Goal: Task Accomplishment & Management: Use online tool/utility

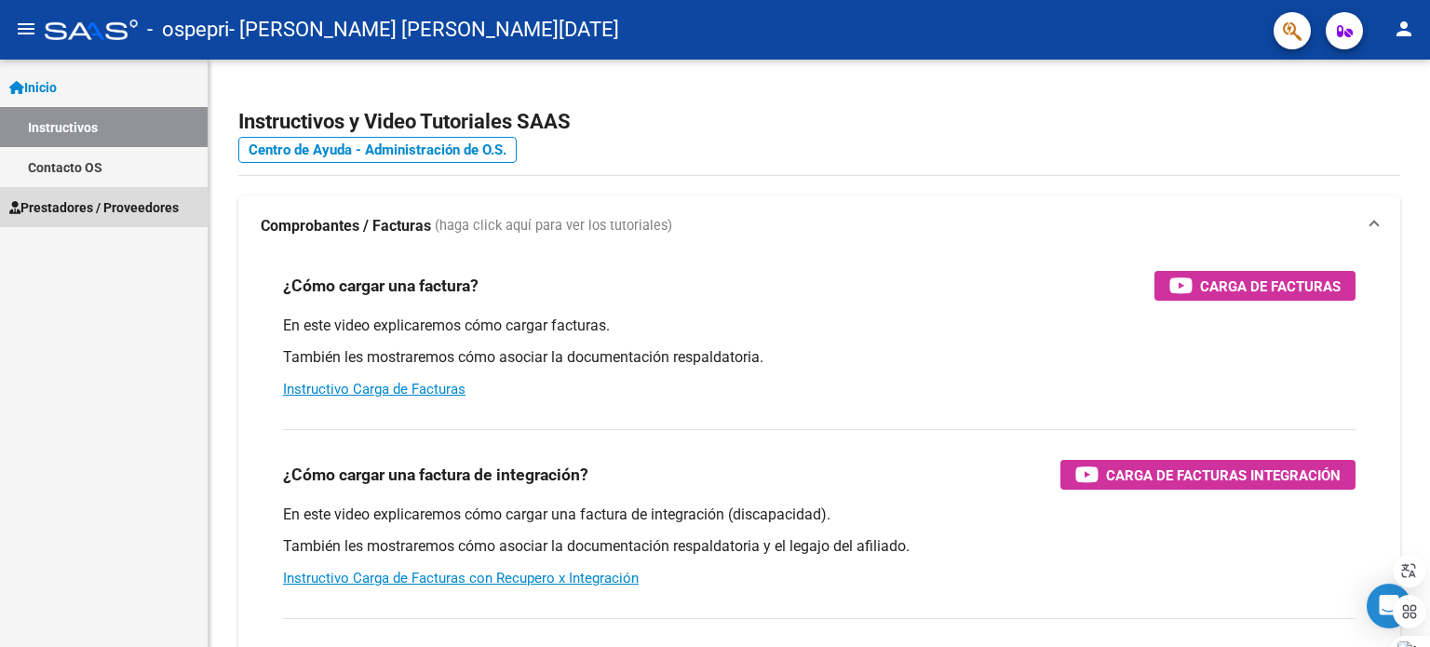
click at [144, 211] on span "Prestadores / Proveedores" at bounding box center [93, 207] width 169 height 20
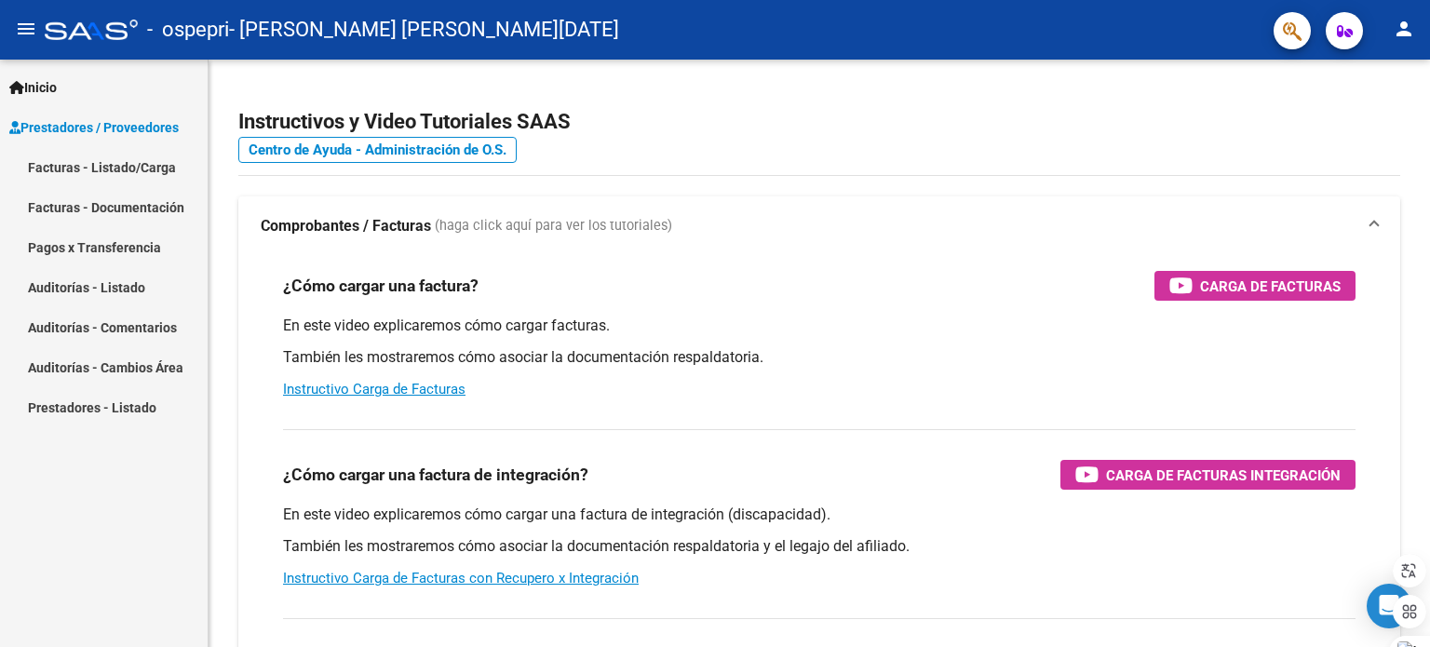
click at [144, 211] on link "Facturas - Documentación" at bounding box center [104, 207] width 208 height 40
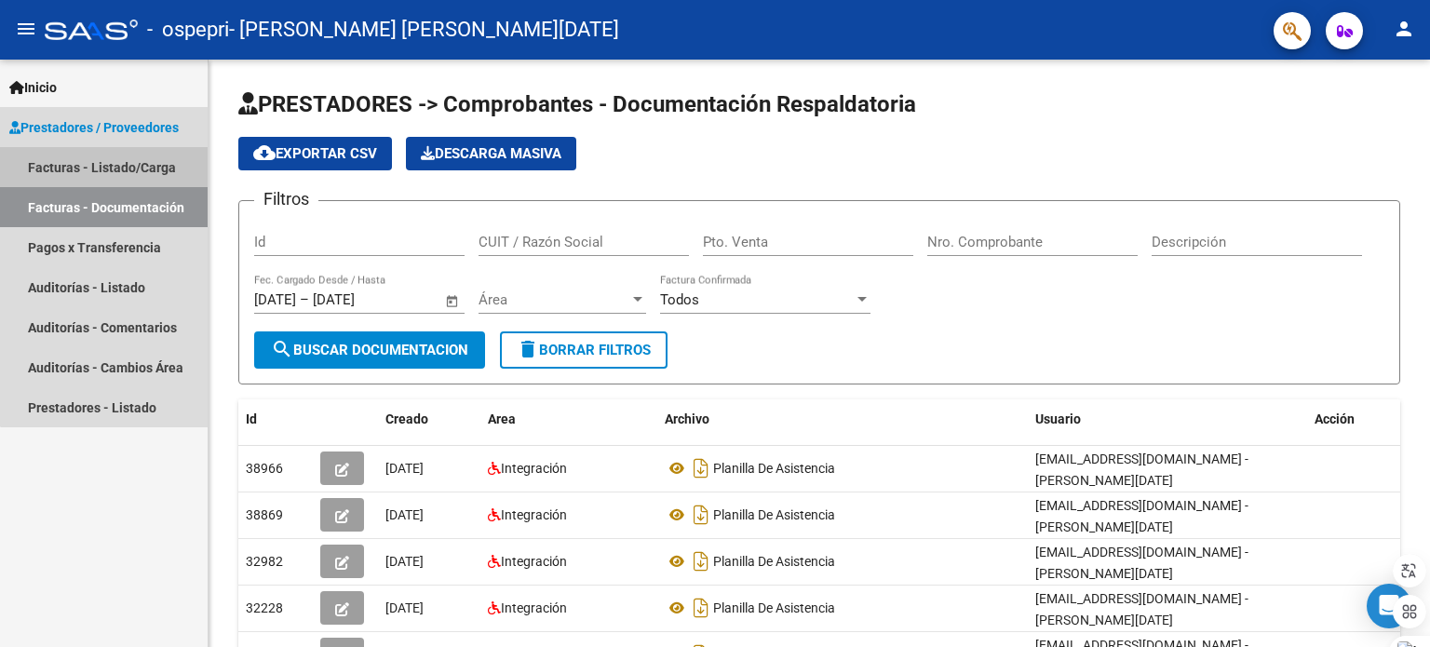
click at [155, 169] on link "Facturas - Listado/Carga" at bounding box center [104, 167] width 208 height 40
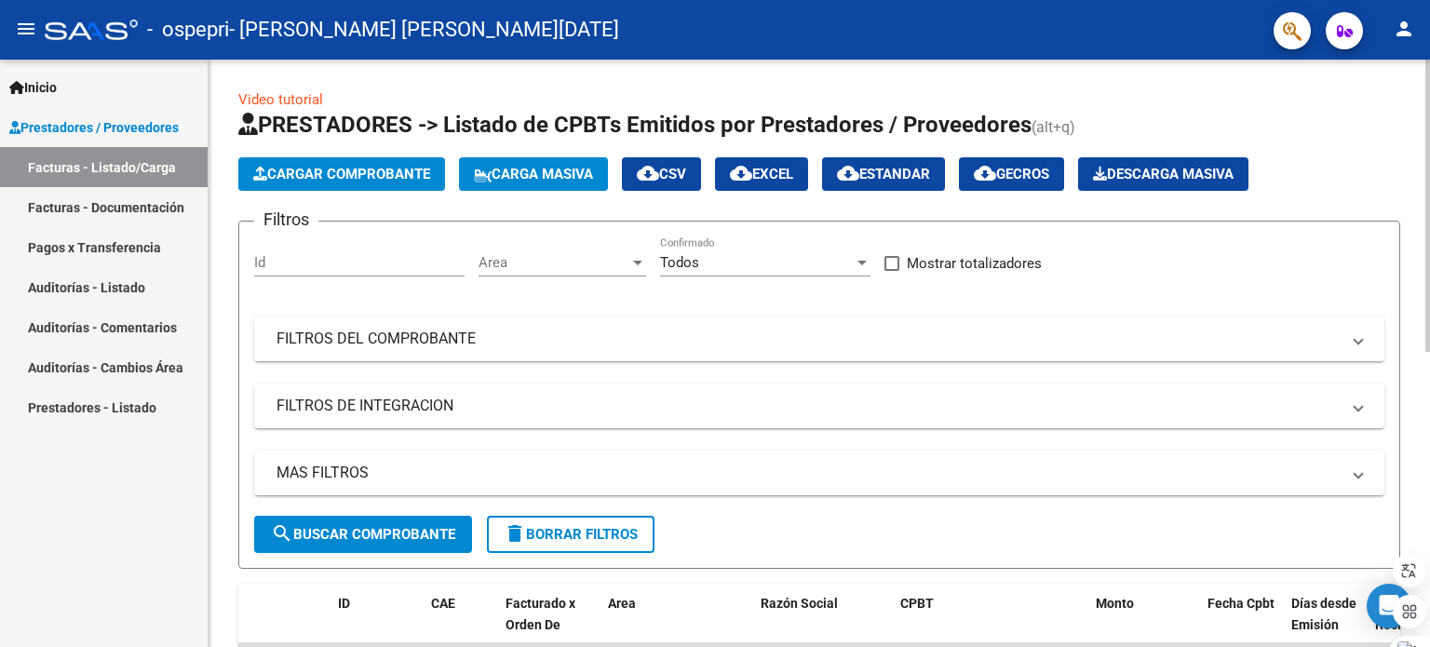
drag, startPoint x: 1422, startPoint y: 200, endPoint x: 1429, endPoint y: 346, distance: 146.3
click at [1429, 346] on div "Video tutorial PRESTADORES -> Listado de CPBTs Emitidos por Prestadores / Prove…" at bounding box center [822, 645] width 1226 height 1170
click at [1411, 346] on div "Video tutorial PRESTADORES -> Listado de CPBTs Emitidos por Prestadores / Prove…" at bounding box center [819, 645] width 1221 height 1170
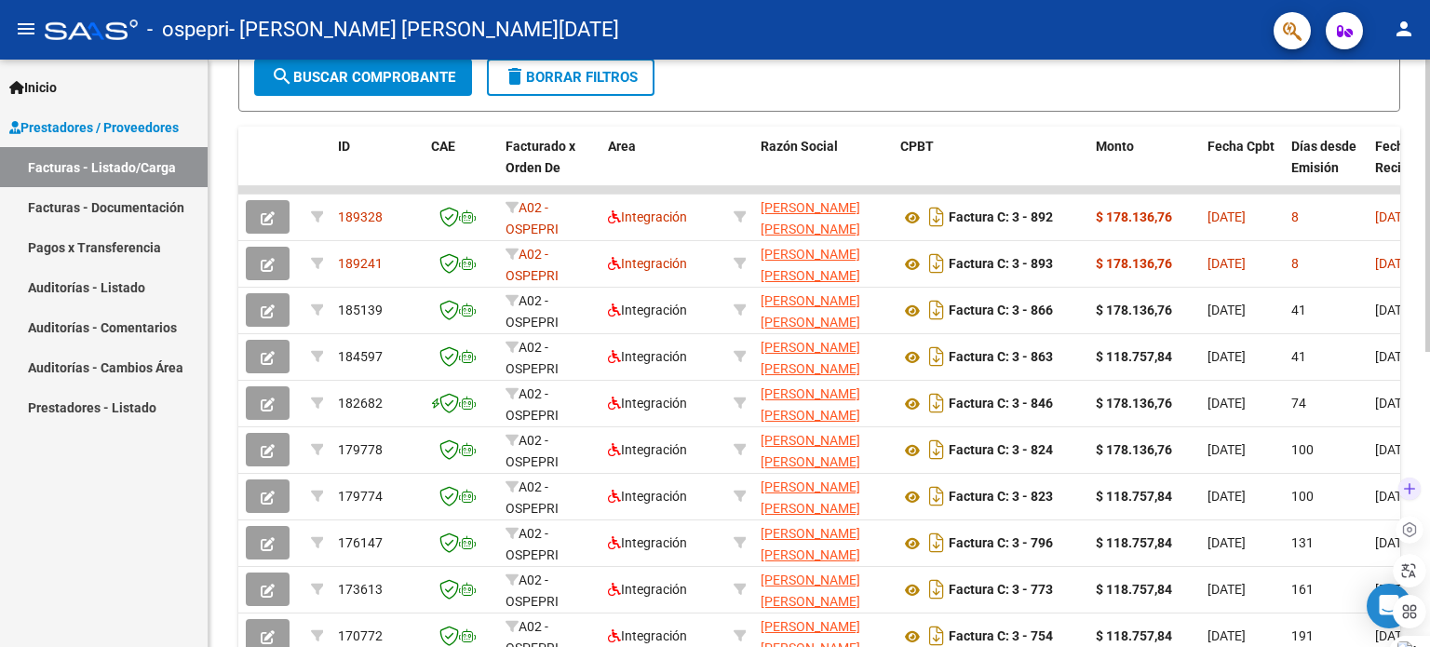
scroll to position [462, 0]
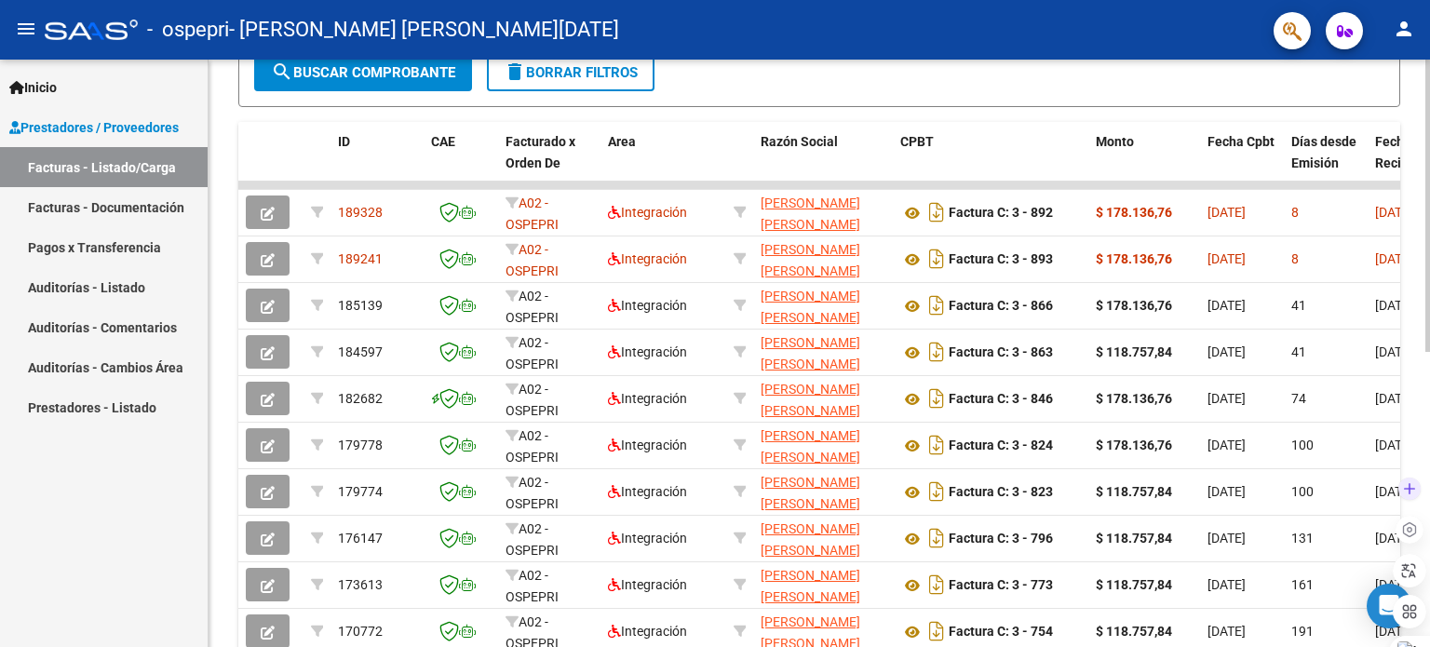
click at [1429, 561] on body "menu - ospepri - [PERSON_NAME] [PERSON_NAME][DATE] person Inicio Instructivos C…" at bounding box center [715, 323] width 1430 height 647
drag, startPoint x: 1153, startPoint y: 181, endPoint x: 1429, endPoint y: 191, distance: 275.7
click at [1429, 191] on div "Video tutorial PRESTADORES -> Listado de CPBTs Emitidos por Prestadores / Prove…" at bounding box center [822, 183] width 1226 height 1170
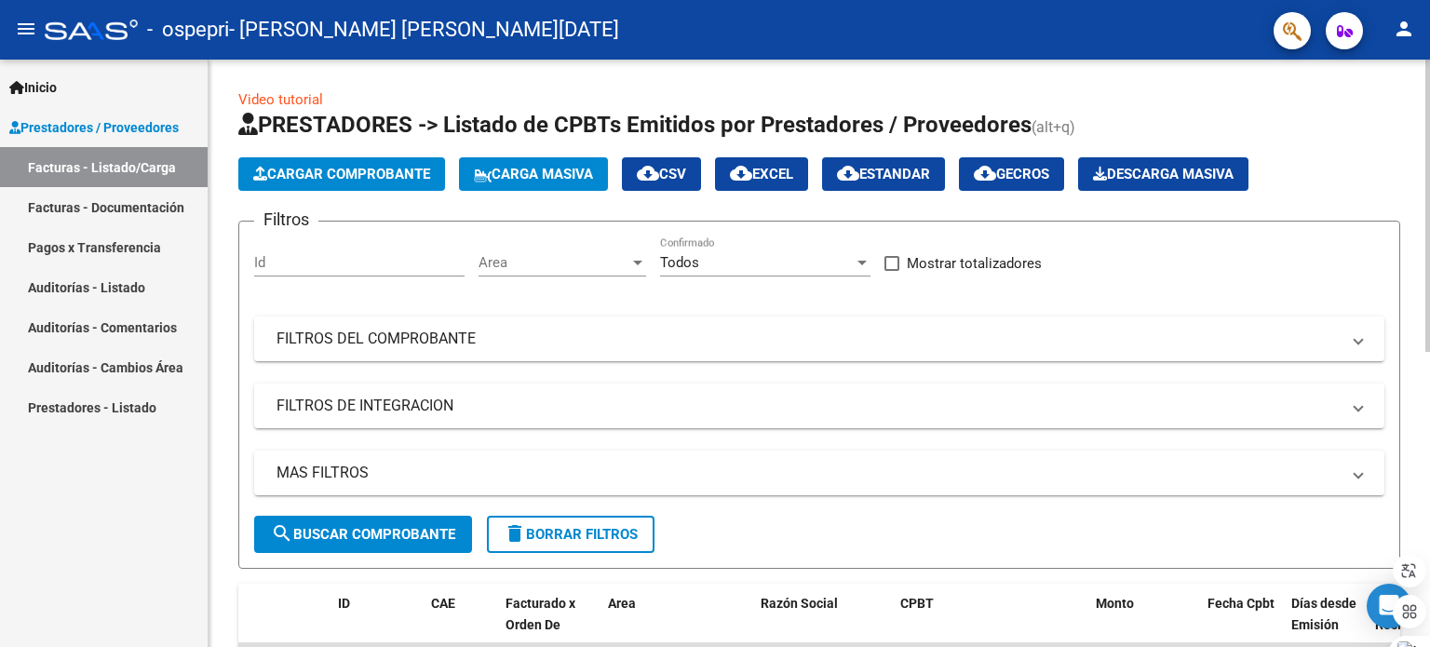
click at [1429, 191] on div at bounding box center [1427, 353] width 5 height 587
